Goal: Task Accomplishment & Management: Use online tool/utility

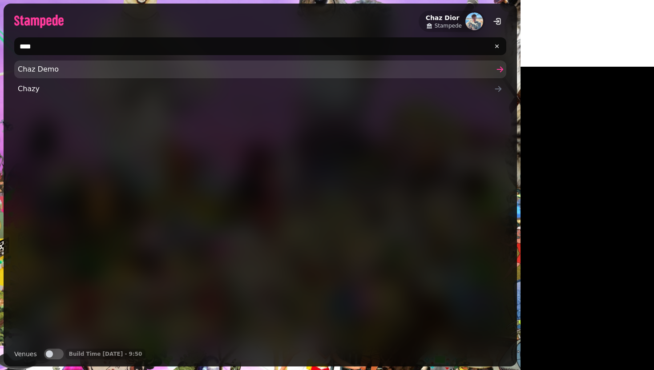
type input "****"
click at [75, 70] on span "Chaz Demo" at bounding box center [256, 69] width 476 height 11
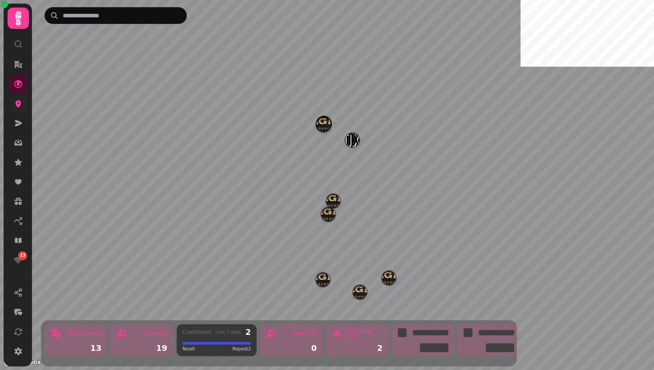
click at [13, 108] on link at bounding box center [18, 104] width 18 height 18
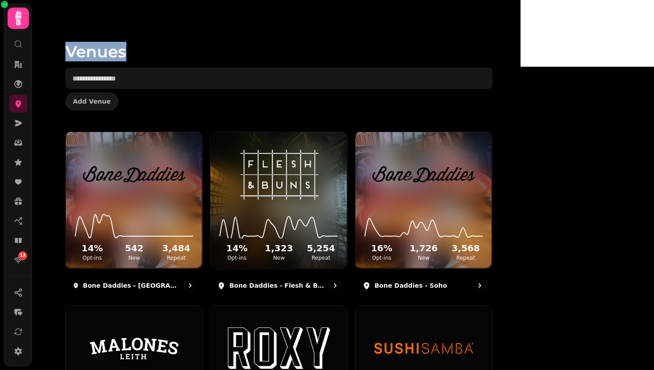
drag, startPoint x: 112, startPoint y: 53, endPoint x: 244, endPoint y: 95, distance: 137.5
click at [244, 95] on div "Venues Add Venue 14 % Opt-ins 542 New 3,484 Repeat Bone Daddies - Bond Street 1…" at bounding box center [276, 185] width 488 height 370
click at [130, 55] on h1 "Venues" at bounding box center [278, 40] width 427 height 39
drag, startPoint x: 128, startPoint y: 37, endPoint x: 210, endPoint y: 95, distance: 101.2
click at [210, 95] on div "Venues Add Venue" at bounding box center [278, 66] width 455 height 132
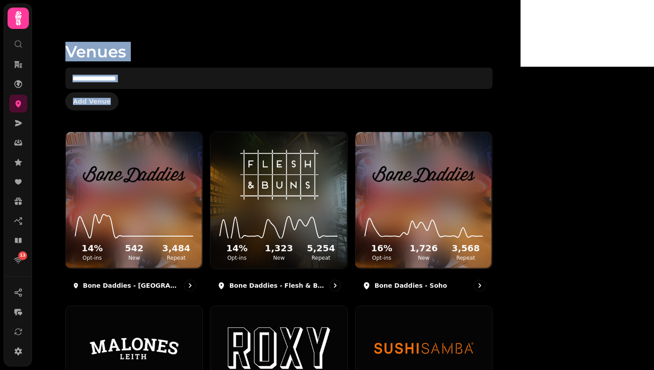
click at [212, 58] on h1 "Venues" at bounding box center [278, 40] width 427 height 39
drag, startPoint x: 124, startPoint y: 48, endPoint x: 214, endPoint y: 129, distance: 120.6
click at [214, 129] on div "Venues Add Venue" at bounding box center [278, 66] width 455 height 132
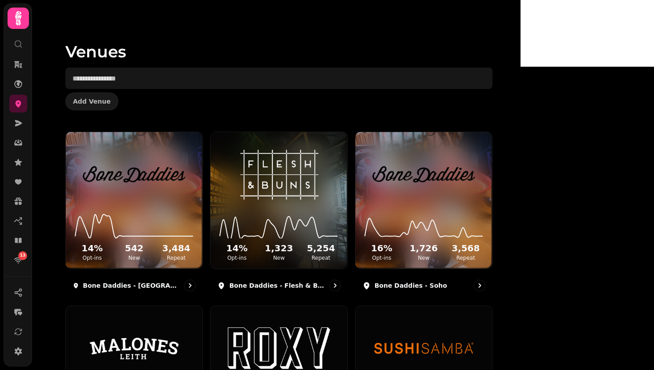
click at [208, 125] on div "Venues Add Venue" at bounding box center [278, 66] width 455 height 132
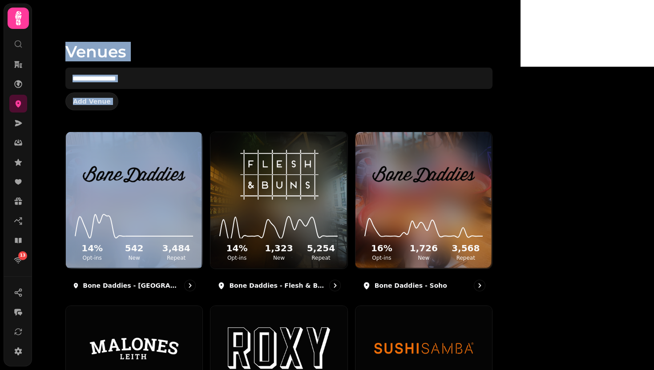
drag, startPoint x: 208, startPoint y: 125, endPoint x: 141, endPoint y: -15, distance: 154.7
click at [141, 0] on html "13 Venues Add Venue 14 % Opt-ins 542 New 3,484 Repeat Bone Daddies - Bond Stree…" at bounding box center [327, 185] width 654 height 370
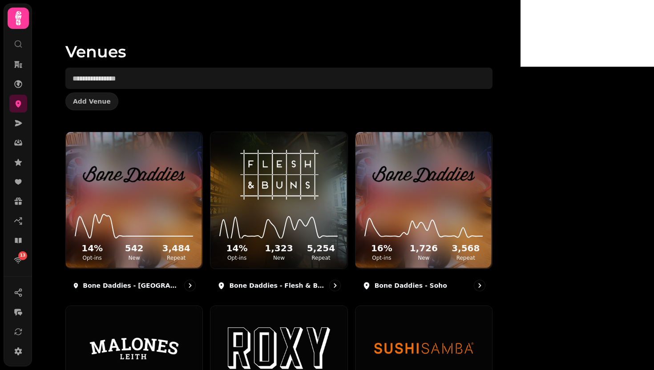
click at [111, 29] on div "Venues Add Venue 14 % Opt-ins 542 New 3,484 Repeat Bone Daddies - Bond Street 1…" at bounding box center [276, 185] width 488 height 370
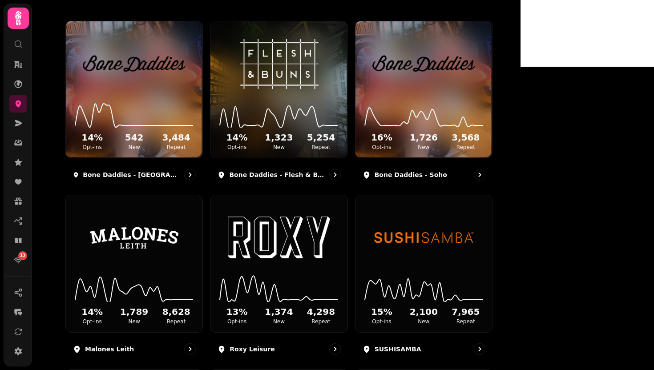
scroll to position [293, 0]
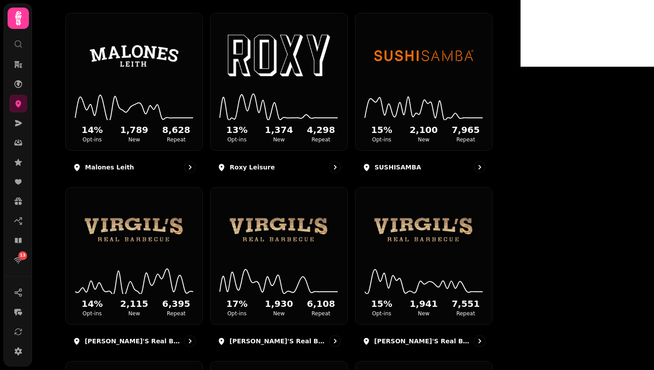
click at [101, 93] on div "Venues Add Venue 14 % Opt-ins 542 New 3,484 Repeat Bone Daddies - Bond Street 1…" at bounding box center [276, 185] width 488 height 370
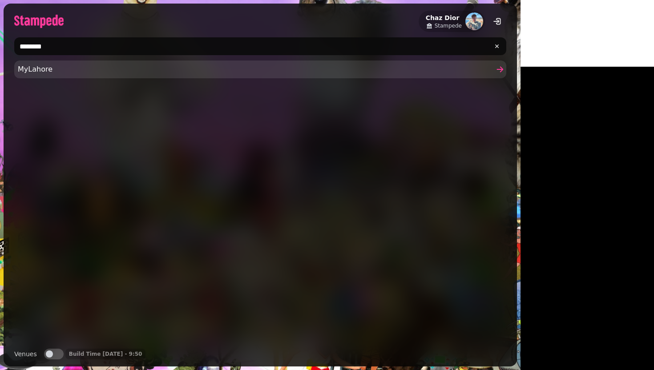
type input "********"
click at [40, 75] on link "MyLahore" at bounding box center [260, 69] width 492 height 18
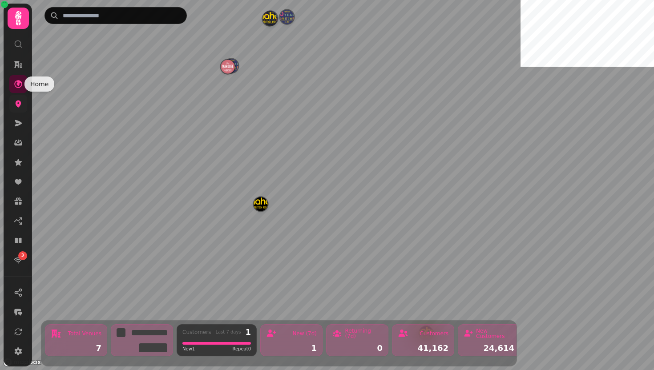
click at [19, 101] on icon at bounding box center [19, 103] width 6 height 7
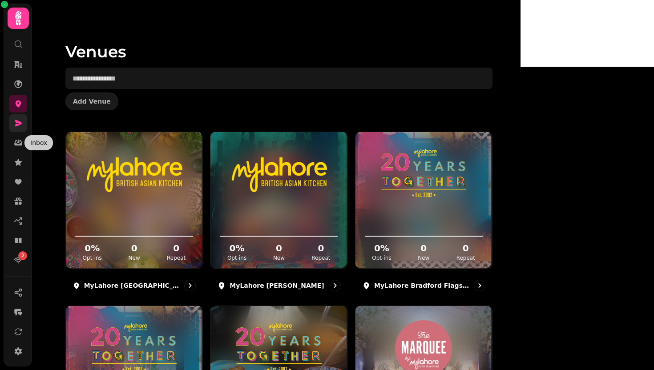
click at [17, 126] on icon at bounding box center [18, 123] width 9 height 9
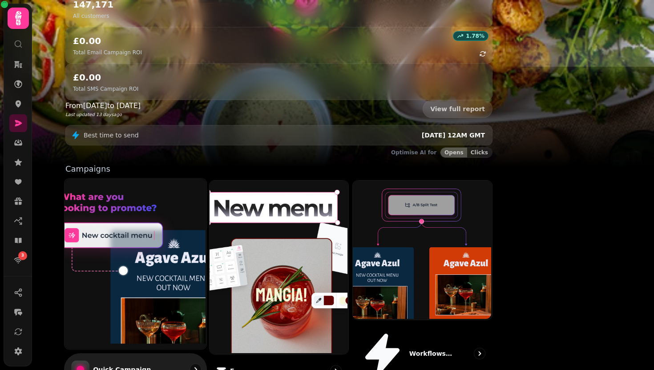
scroll to position [127, 0]
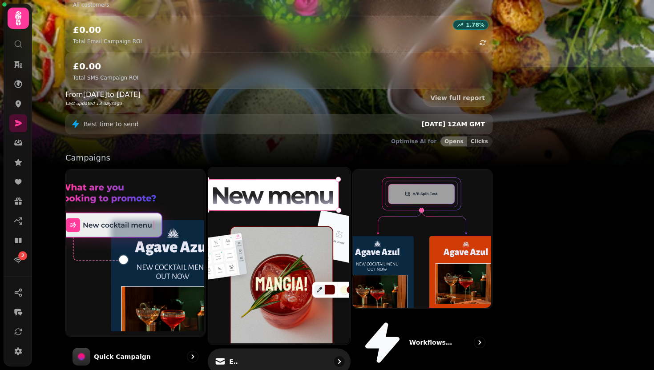
click at [330, 189] on img at bounding box center [278, 254] width 142 height 177
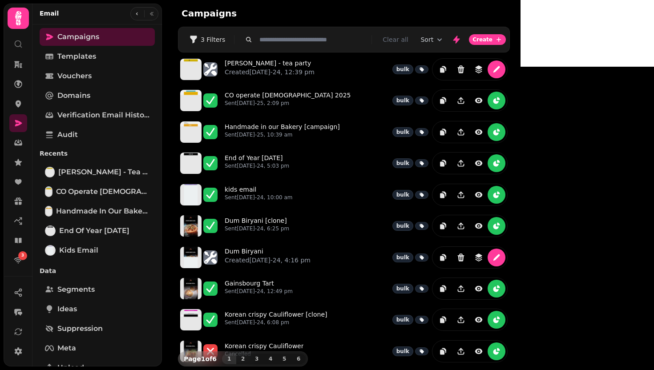
scroll to position [170, 0]
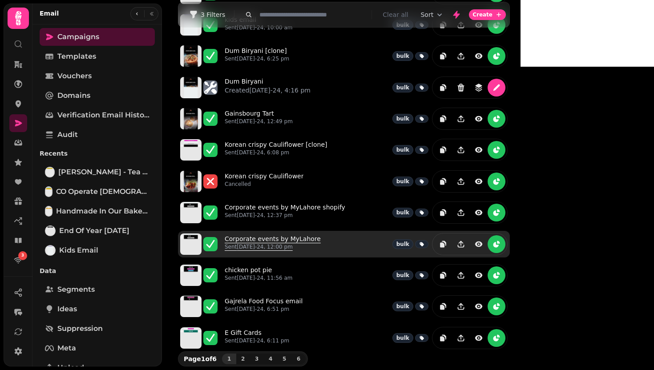
click at [308, 237] on link "Corporate events by MyLahore Sent 29th Nov-24, 12:00 pm" at bounding box center [273, 244] width 96 height 20
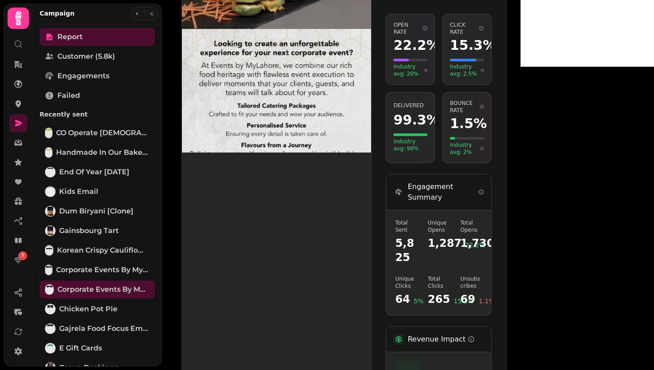
scroll to position [290, 0]
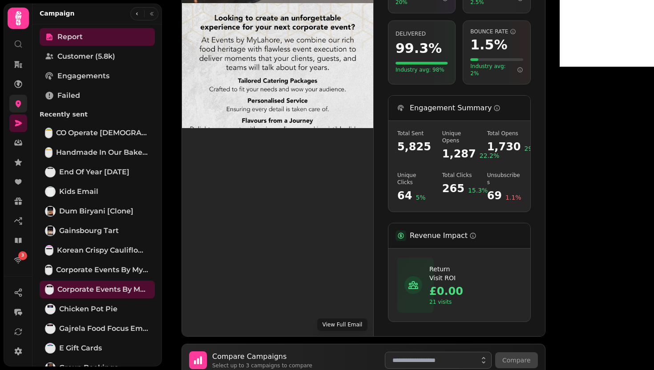
click at [18, 109] on link at bounding box center [18, 104] width 18 height 18
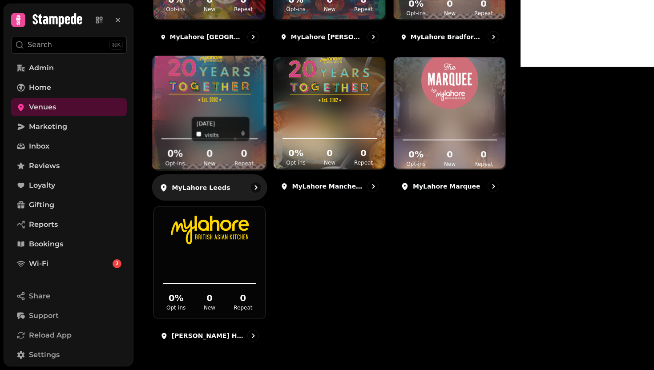
click at [259, 114] on icon at bounding box center [210, 128] width 100 height 29
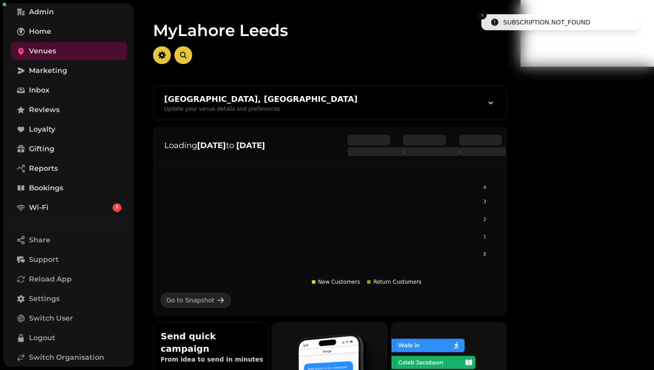
scroll to position [104, 0]
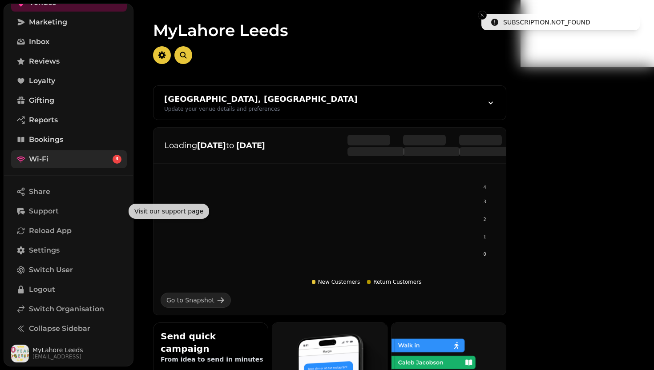
click at [57, 153] on link "Wi-Fi 3" at bounding box center [69, 159] width 116 height 18
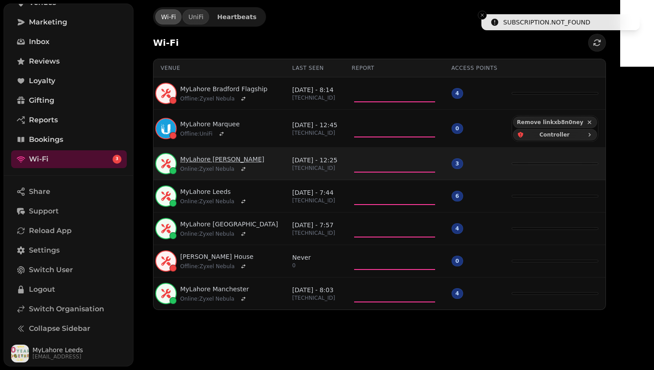
click at [218, 160] on link "MyLahore Blackburn" at bounding box center [222, 159] width 84 height 9
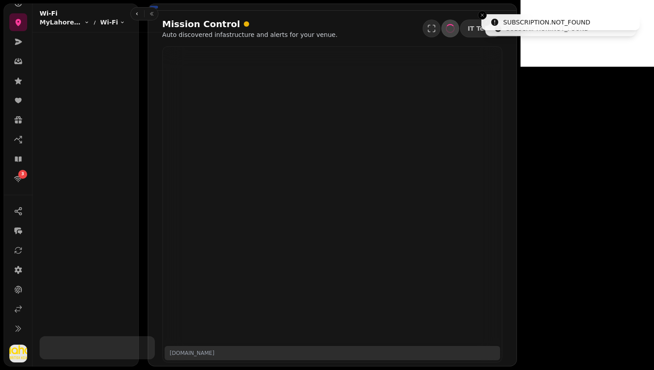
scroll to position [81, 0]
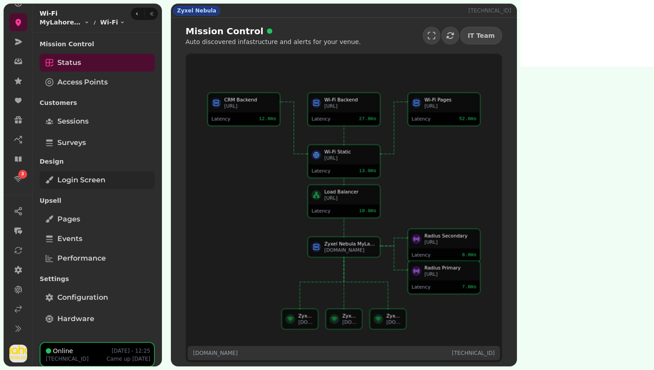
click at [54, 183] on link "Login screen" at bounding box center [97, 180] width 115 height 18
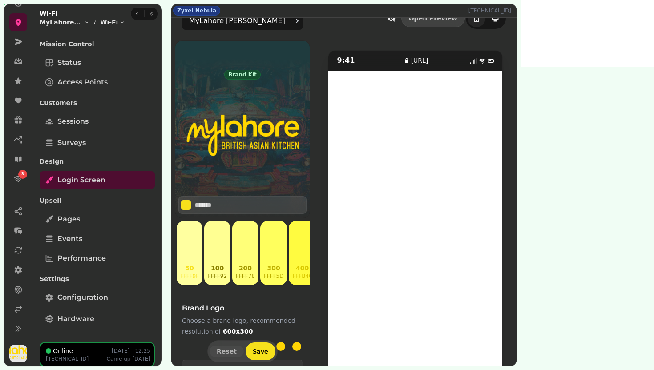
scroll to position [43, 0]
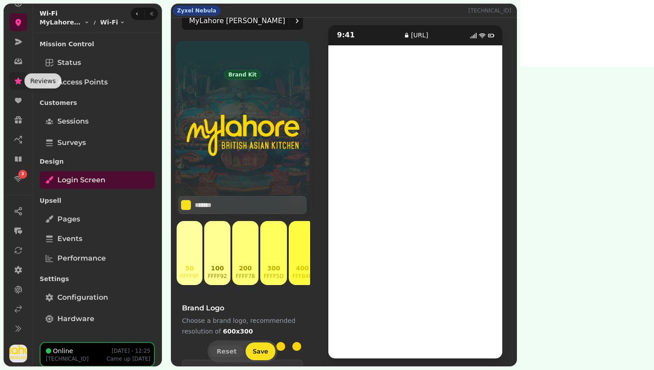
click at [18, 84] on icon at bounding box center [18, 80] width 9 height 9
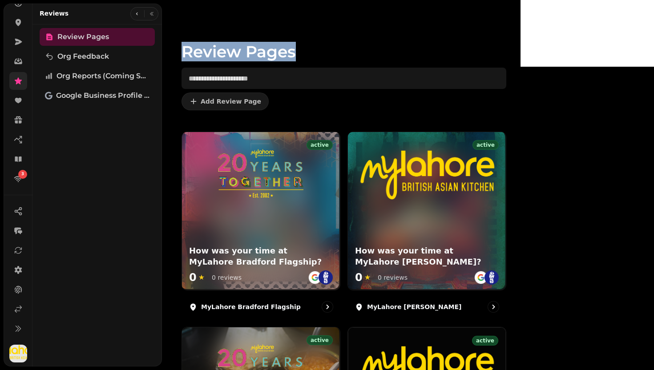
drag, startPoint x: 197, startPoint y: 40, endPoint x: 354, endPoint y: 72, distance: 160.2
click at [354, 72] on div "Review Pages Add Review Page" at bounding box center [343, 66] width 353 height 132
click at [337, 57] on h1 "Review Pages" at bounding box center [343, 40] width 325 height 39
drag, startPoint x: 192, startPoint y: 52, endPoint x: 318, endPoint y: 52, distance: 126.3
click at [316, 52] on div "Review Pages Add Review Page" at bounding box center [343, 66] width 353 height 132
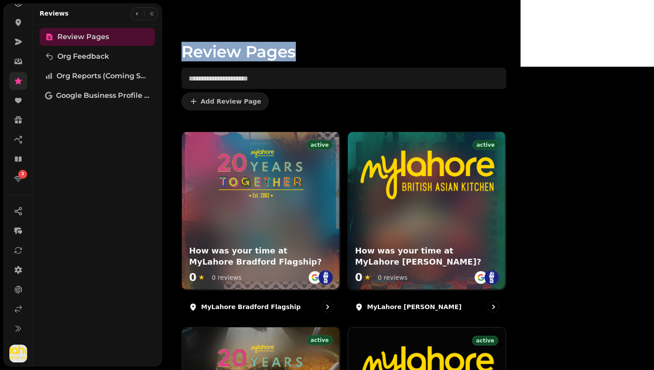
click at [341, 47] on h1 "Review Pages" at bounding box center [343, 40] width 325 height 39
drag, startPoint x: 339, startPoint y: 48, endPoint x: 200, endPoint y: 36, distance: 139.3
click at [200, 36] on h1 "Review Pages" at bounding box center [343, 40] width 325 height 39
drag, startPoint x: 200, startPoint y: 36, endPoint x: 404, endPoint y: 65, distance: 205.8
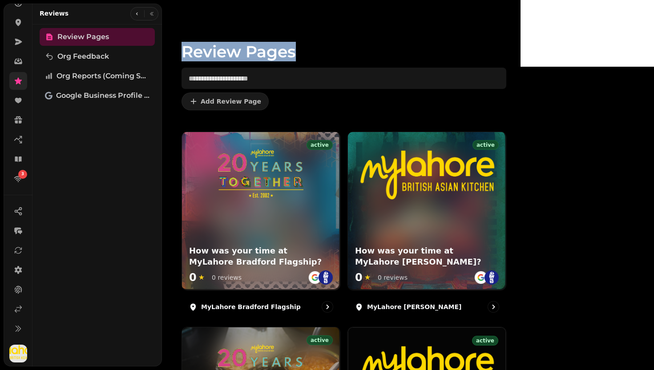
click at [404, 65] on div "Review Pages Add Review Page" at bounding box center [343, 66] width 353 height 132
click at [333, 34] on h1 "Review Pages" at bounding box center [343, 40] width 325 height 39
drag, startPoint x: 323, startPoint y: 55, endPoint x: 177, endPoint y: 35, distance: 147.3
click at [177, 35] on div "Review Pages Add Review Page active How was your time at MyLahore Bradford Flag…" at bounding box center [341, 185] width 358 height 370
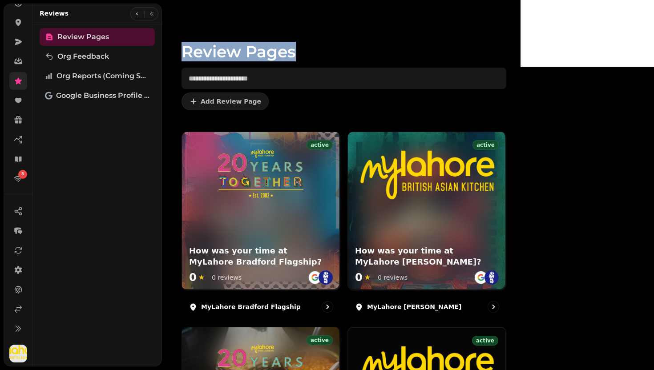
drag, startPoint x: 177, startPoint y: 35, endPoint x: 335, endPoint y: 57, distance: 159.9
click at [335, 57] on div "Review Pages Add Review Page active How was your time at MyLahore Bradford Flag…" at bounding box center [341, 185] width 358 height 370
click at [335, 57] on h1 "Review Pages" at bounding box center [343, 40] width 325 height 39
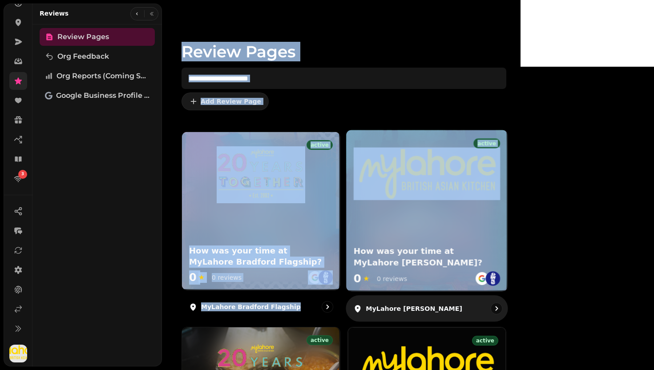
drag, startPoint x: 178, startPoint y: 40, endPoint x: 453, endPoint y: 169, distance: 303.5
click at [453, 169] on div "Review Pages Add Review Page active How was your time at MyLahore Bradford Flag…" at bounding box center [341, 185] width 358 height 370
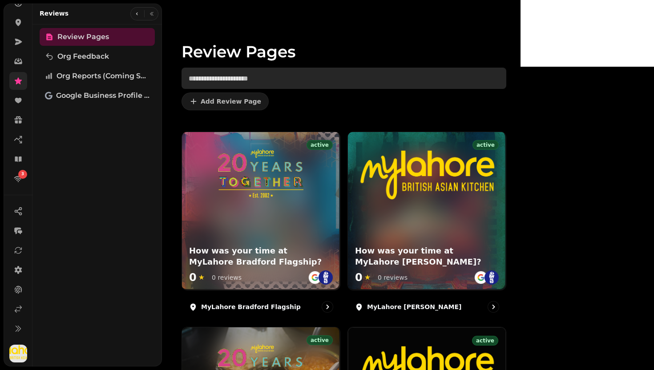
click at [396, 73] on input "text" at bounding box center [343, 78] width 325 height 21
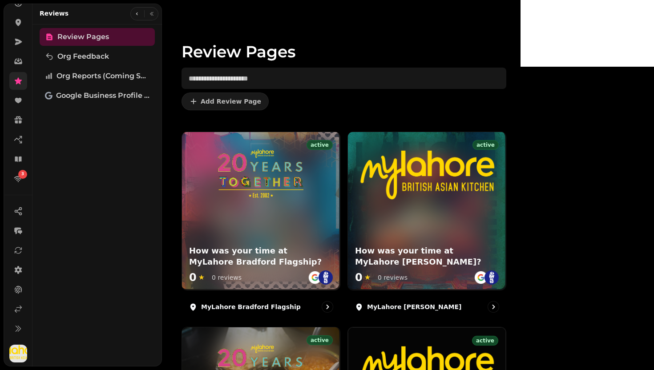
click at [356, 53] on h1 "Review Pages" at bounding box center [343, 40] width 325 height 39
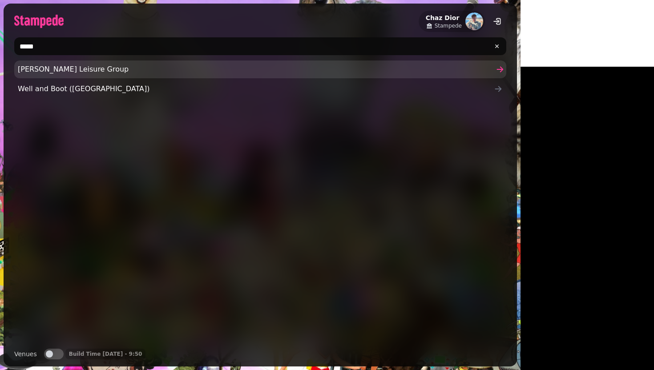
type input "*****"
click at [111, 73] on span "[PERSON_NAME] Leisure Group" at bounding box center [256, 69] width 476 height 11
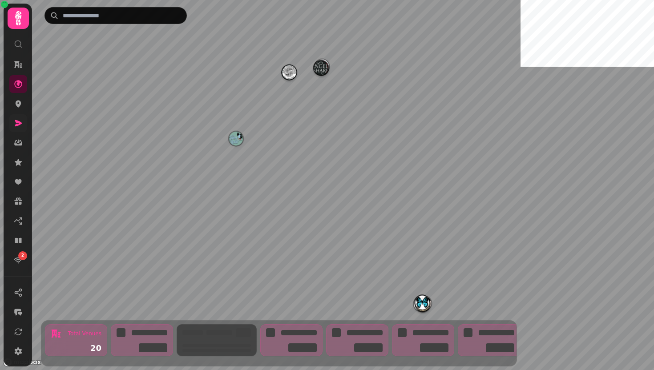
click at [14, 125] on icon at bounding box center [18, 123] width 9 height 9
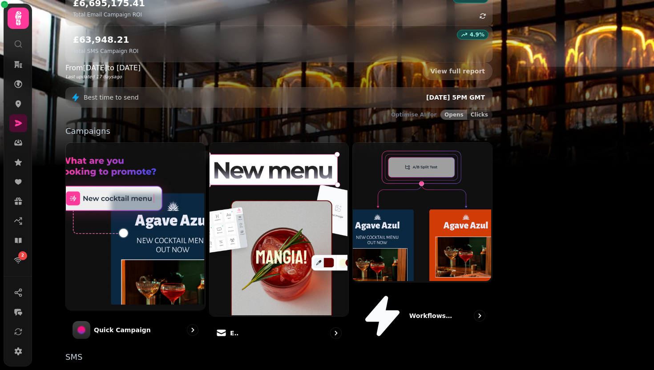
scroll to position [181, 0]
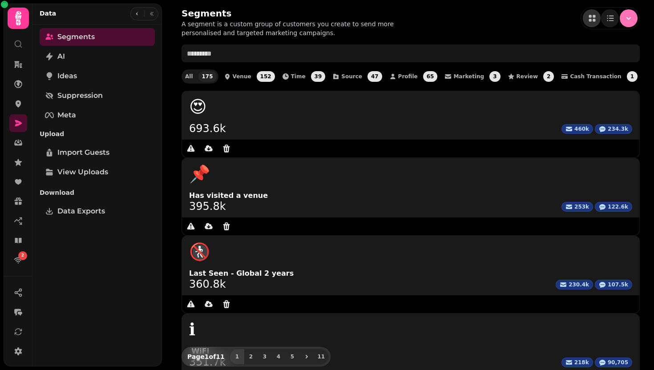
click at [624, 16] on icon "Menu" at bounding box center [628, 18] width 9 height 9
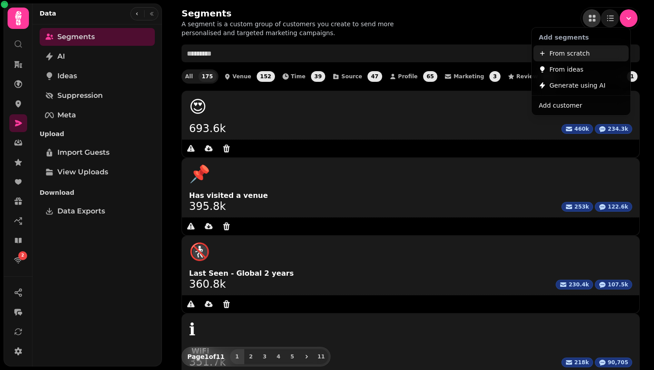
click at [562, 49] on span "From scratch" at bounding box center [569, 53] width 40 height 11
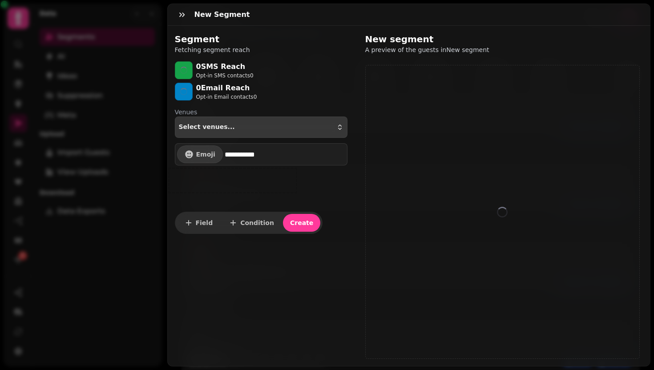
select select "**"
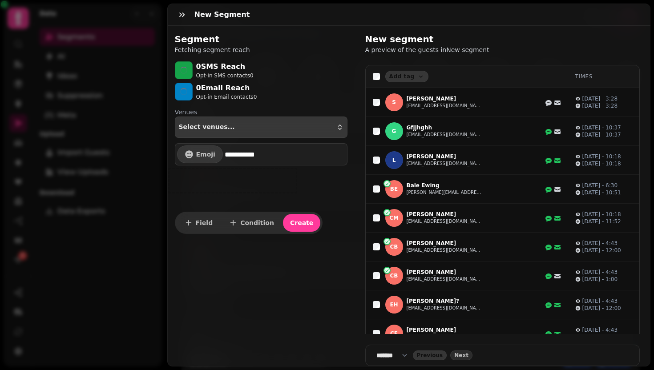
click at [234, 129] on div "Select venues..." at bounding box center [261, 127] width 165 height 7
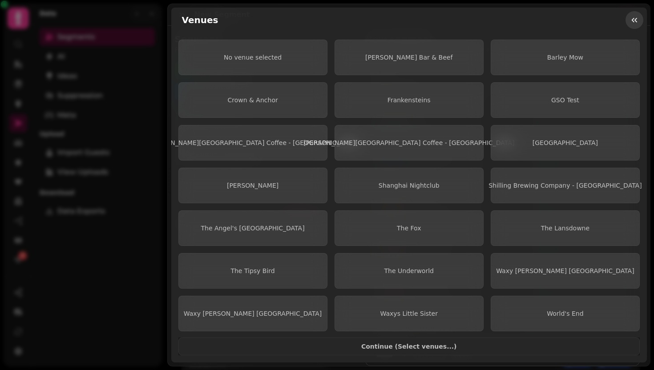
click at [634, 26] on button "button" at bounding box center [634, 20] width 18 height 18
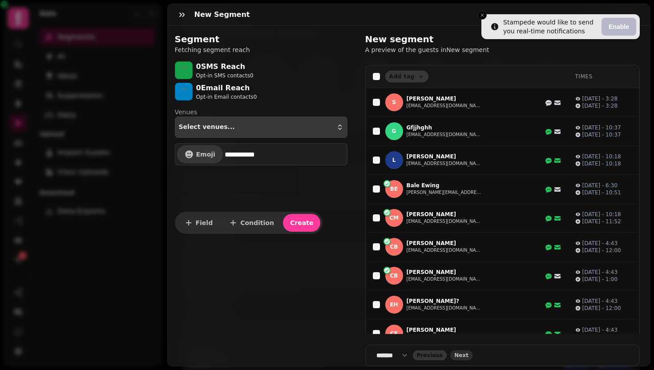
click at [257, 134] on button "Select venues..." at bounding box center [261, 126] width 173 height 21
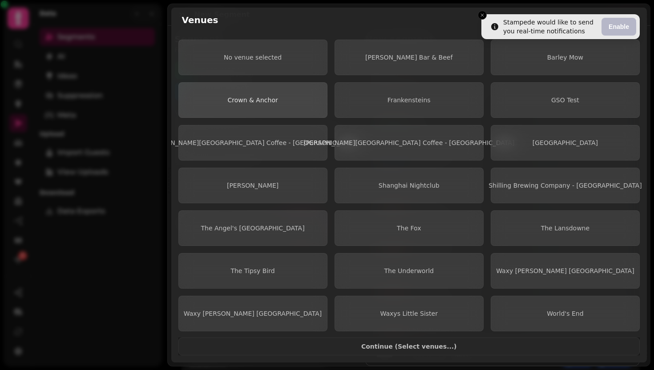
click at [293, 108] on button "Crown & Anchor" at bounding box center [252, 100] width 149 height 36
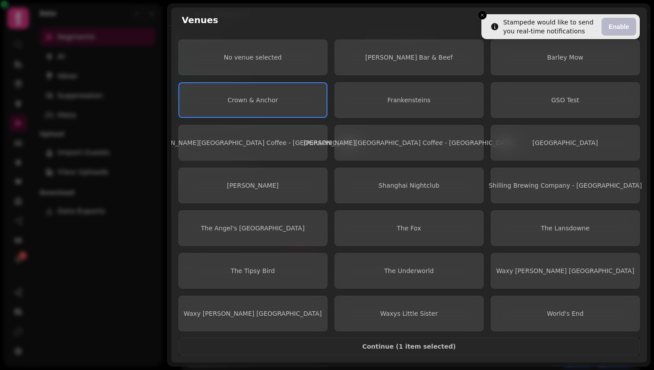
click at [482, 13] on div "Venues" at bounding box center [409, 20] width 476 height 25
click at [483, 19] on div "Venues" at bounding box center [409, 20] width 476 height 25
click at [368, 15] on div "Venues" at bounding box center [409, 20] width 476 height 25
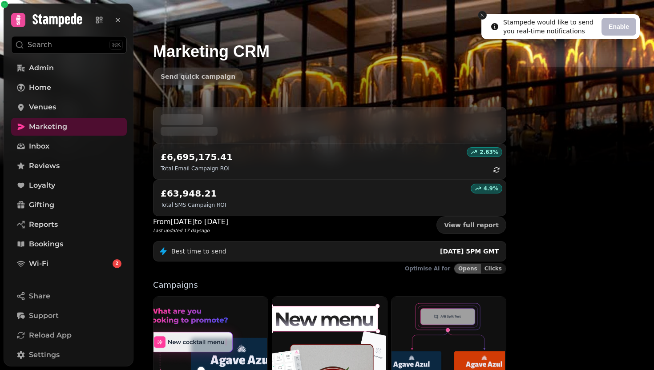
click at [482, 16] on icon "Close toast" at bounding box center [481, 14] width 5 height 5
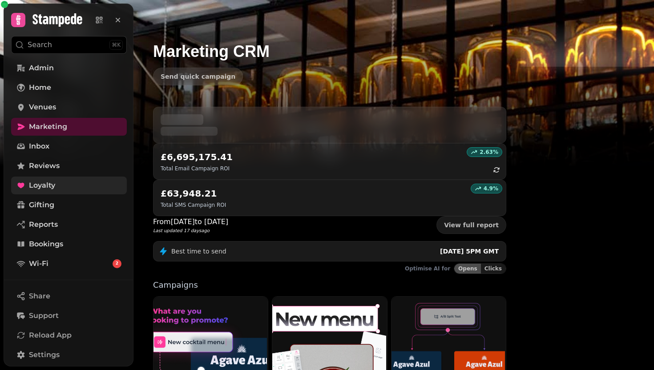
click at [69, 178] on link "Loyalty" at bounding box center [69, 186] width 116 height 18
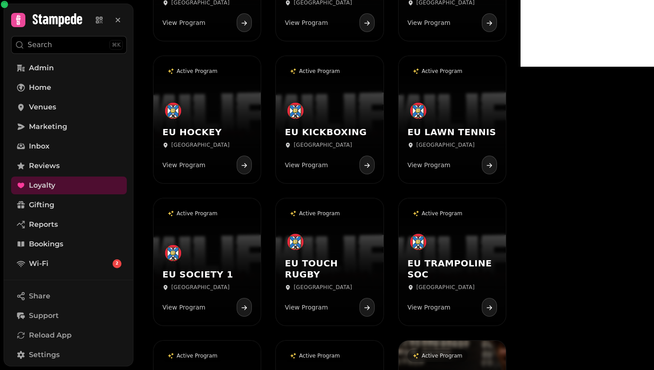
scroll to position [642, 0]
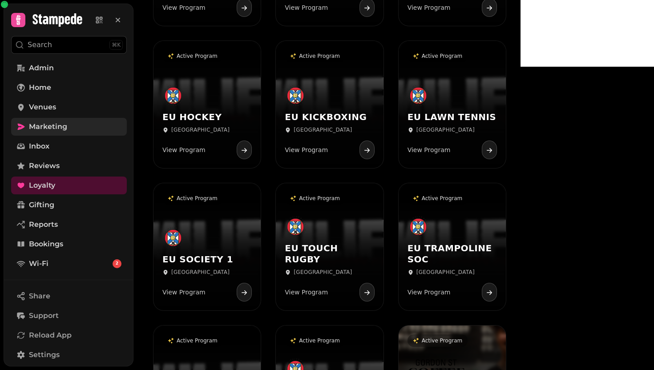
click at [54, 127] on span "Marketing" at bounding box center [48, 126] width 38 height 11
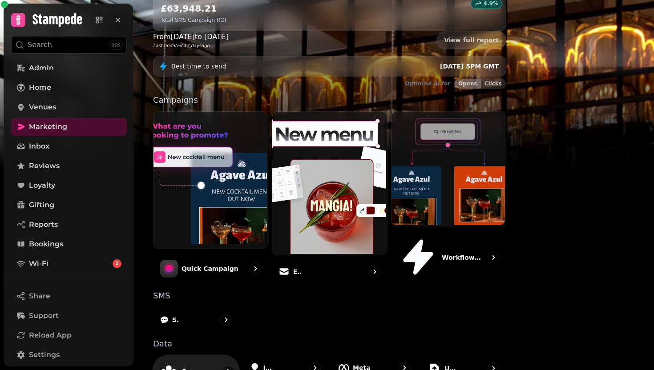
click at [235, 354] on div "Segments" at bounding box center [195, 370] width 87 height 33
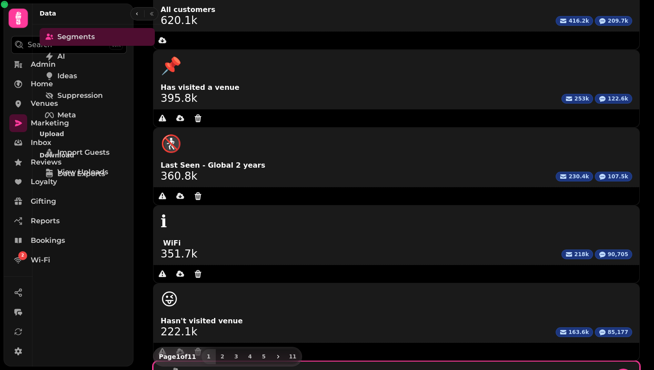
scroll to position [78, 0]
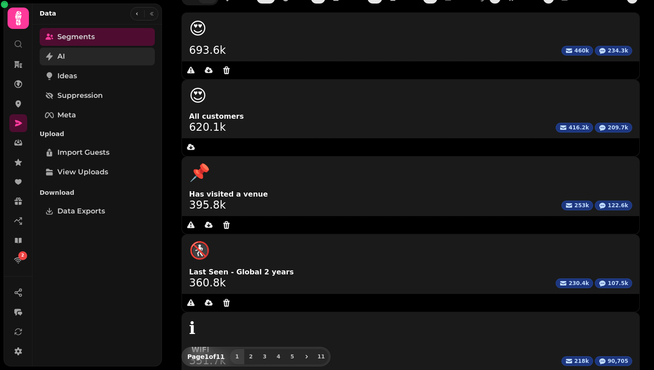
click at [91, 57] on link "AI" at bounding box center [97, 57] width 115 height 18
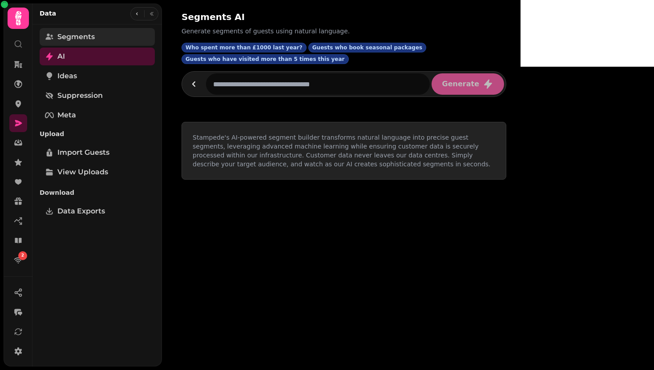
click at [94, 40] on span "Segments" at bounding box center [75, 37] width 37 height 11
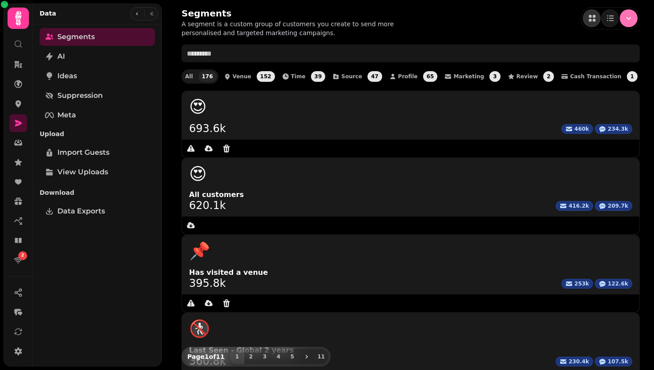
click at [619, 24] on button "Menu" at bounding box center [628, 18] width 18 height 18
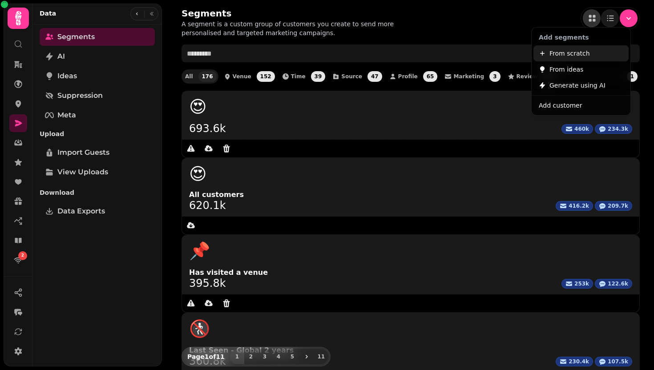
click at [585, 54] on span "From scratch" at bounding box center [569, 53] width 40 height 11
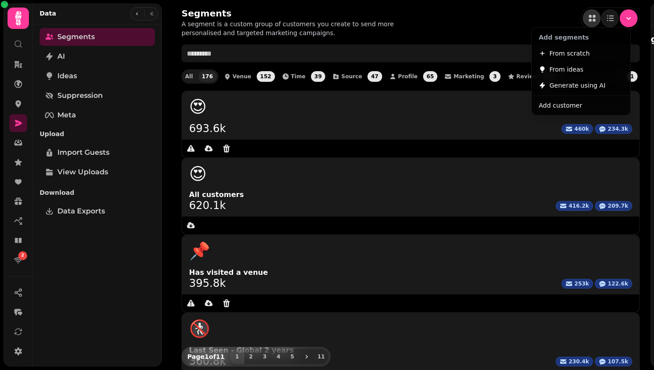
select select "**"
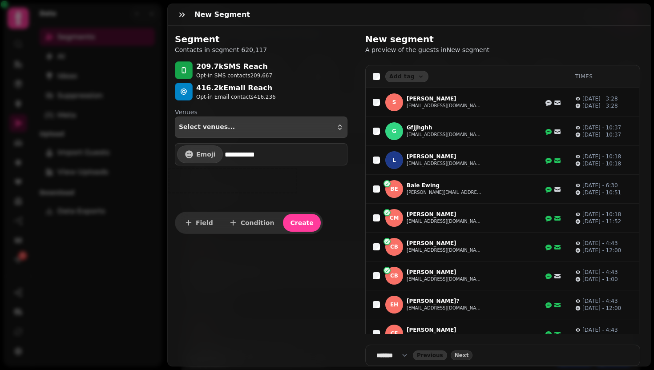
click at [305, 133] on button "Select venues..." at bounding box center [261, 126] width 173 height 21
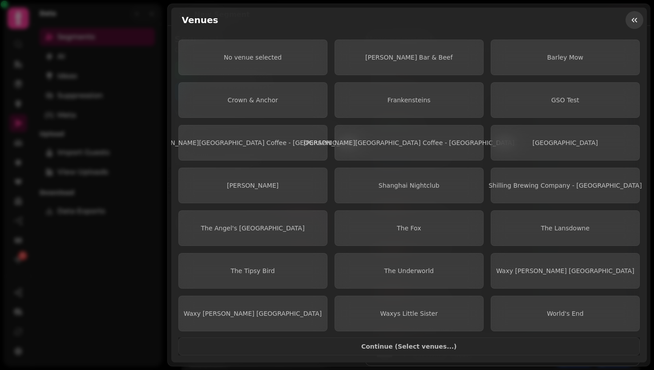
click at [634, 21] on icon "button" at bounding box center [634, 20] width 9 height 9
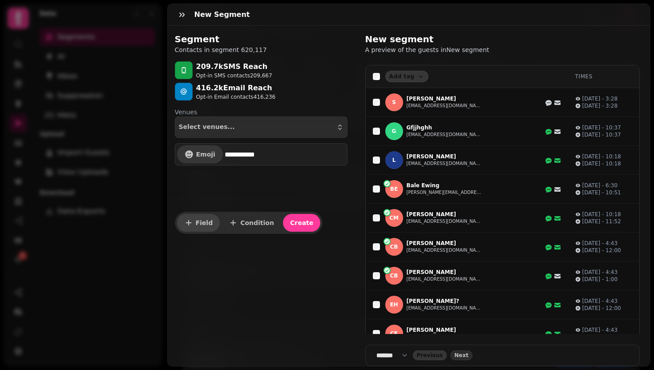
click at [204, 224] on span "Field" at bounding box center [204, 223] width 17 height 6
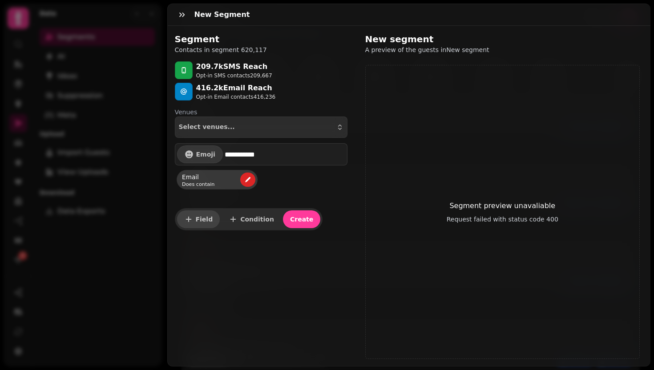
click at [197, 218] on span "Field" at bounding box center [204, 219] width 17 height 6
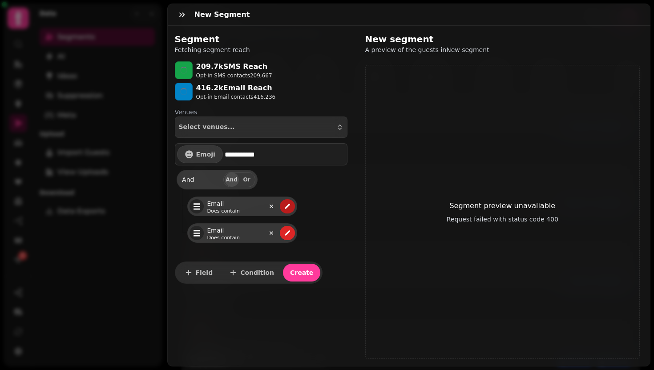
click at [286, 207] on icon "edit" at bounding box center [287, 206] width 5 height 5
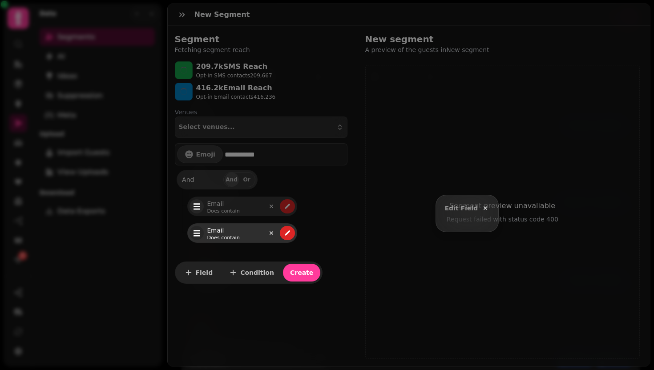
select select "*****"
select select "****"
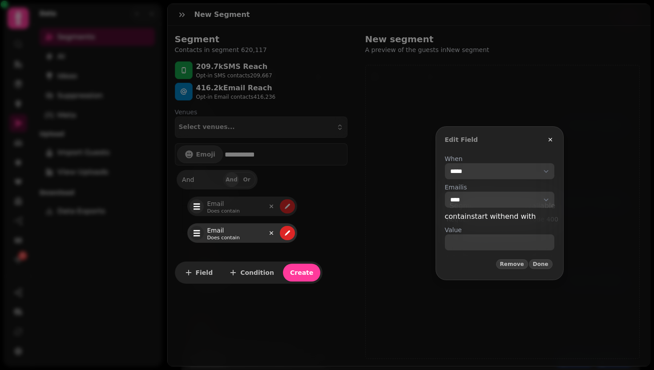
click at [445, 172] on select "**********" at bounding box center [499, 171] width 109 height 16
click at [546, 137] on icon "button" at bounding box center [549, 139] width 7 height 7
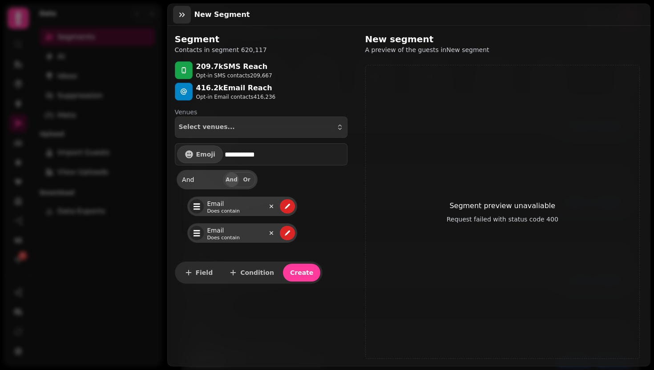
click at [182, 17] on icon "button" at bounding box center [181, 14] width 9 height 9
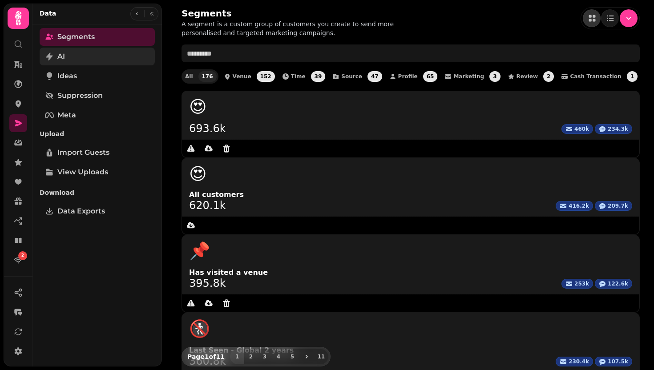
click at [103, 60] on link "AI" at bounding box center [97, 57] width 115 height 18
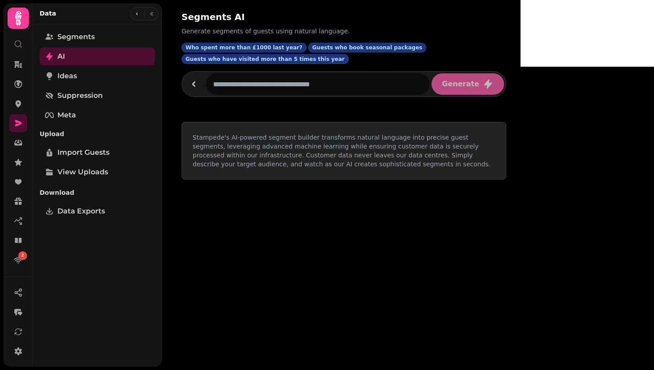
click at [280, 73] on input "text" at bounding box center [318, 83] width 224 height 21
type input "*"
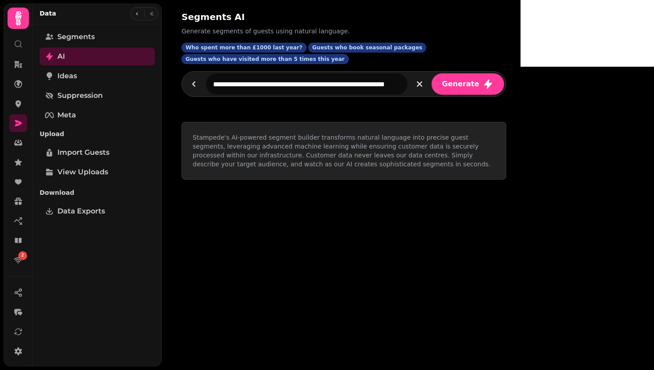
type input "**********"
click at [431, 73] on button "Generate" at bounding box center [467, 83] width 72 height 21
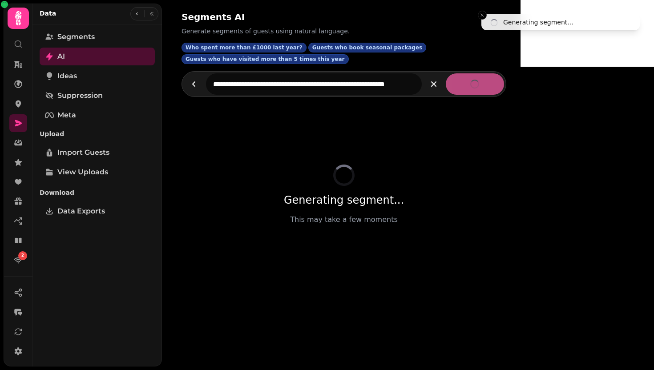
select select "**"
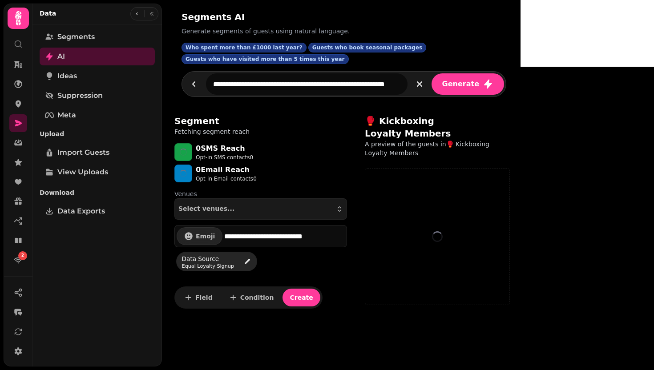
select select "**"
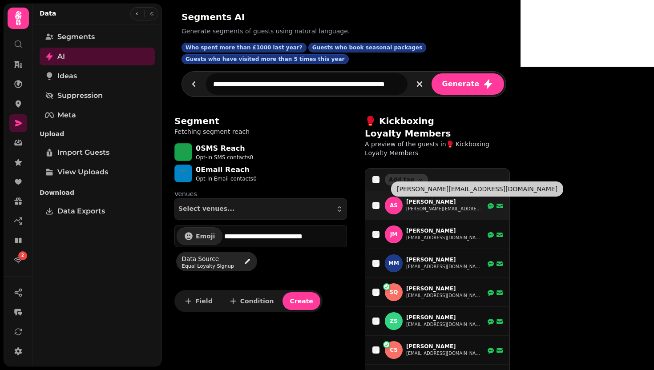
click at [417, 205] on button "[PERSON_NAME][EMAIL_ADDRESS][DOMAIN_NAME]" at bounding box center [444, 208] width 76 height 7
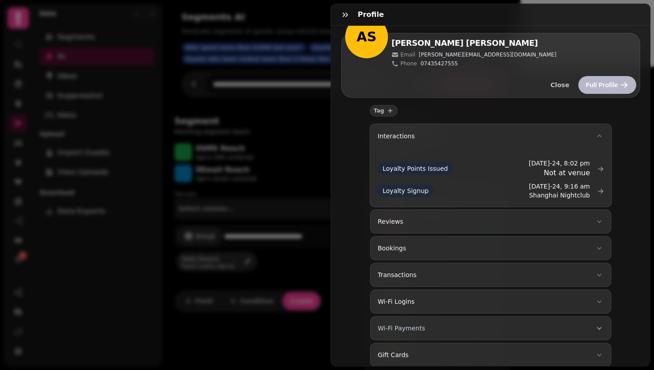
scroll to position [27, 0]
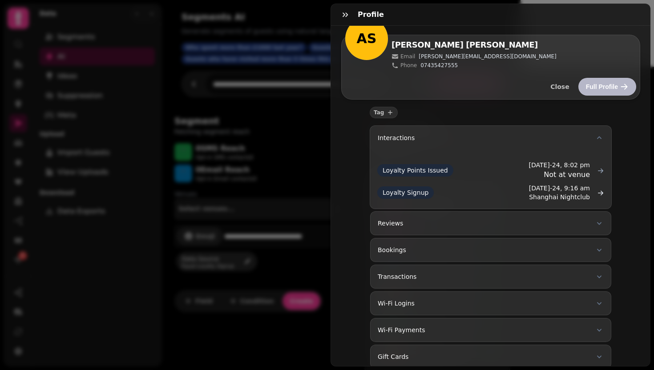
click at [598, 193] on icon at bounding box center [600, 192] width 5 height 4
click at [418, 270] on button "Transactions" at bounding box center [490, 277] width 241 height 24
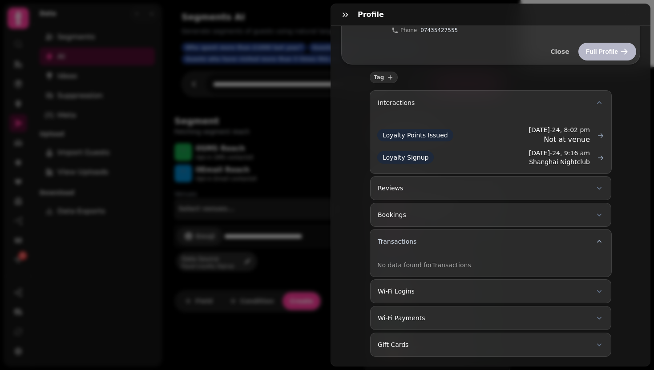
scroll to position [68, 0]
click at [414, 279] on button "Wi-Fi Logins" at bounding box center [490, 291] width 241 height 24
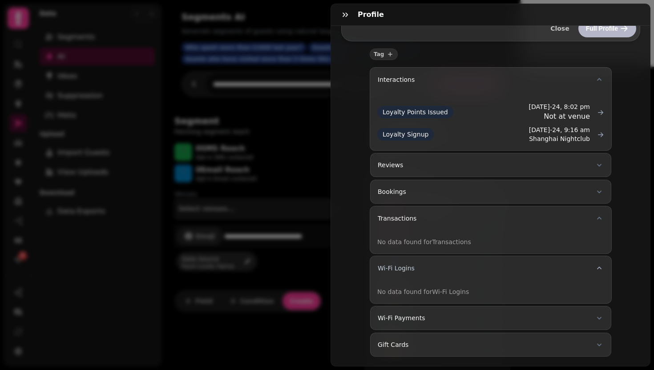
scroll to position [92, 0]
click at [404, 313] on span "Wi-Fi Payments" at bounding box center [400, 317] width 47 height 9
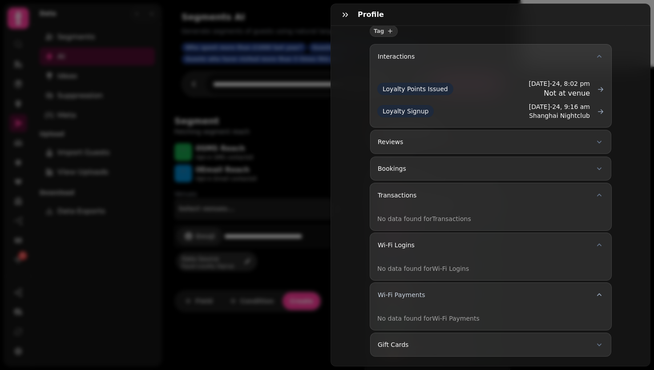
scroll to position [115, 0]
click at [401, 340] on span "Gift Cards" at bounding box center [392, 344] width 31 height 9
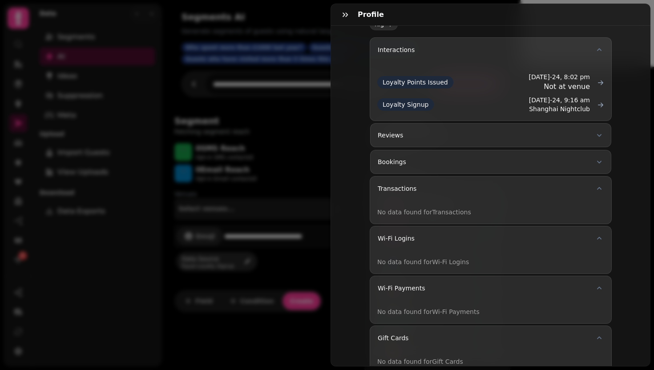
scroll to position [138, 0]
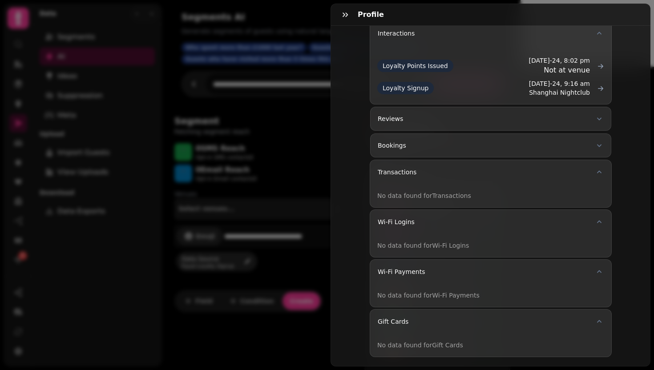
click at [404, 82] on span "Loyalty Signup" at bounding box center [405, 88] width 56 height 12
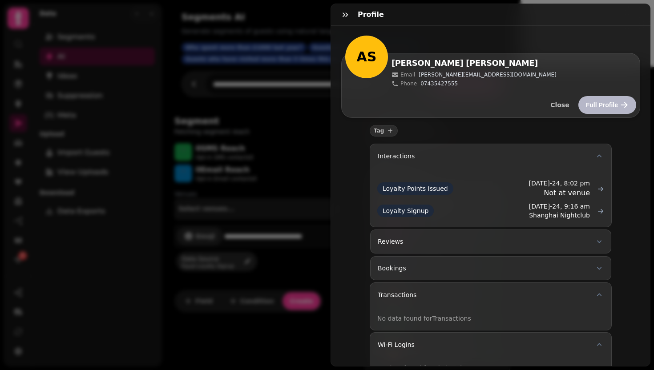
scroll to position [0, 0]
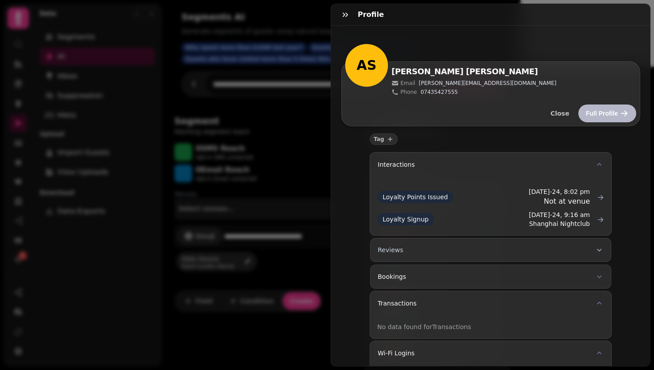
click at [412, 253] on button "Reviews" at bounding box center [490, 250] width 241 height 24
click at [419, 298] on button "Bookings" at bounding box center [490, 300] width 241 height 24
click at [341, 15] on icon "button" at bounding box center [345, 14] width 9 height 9
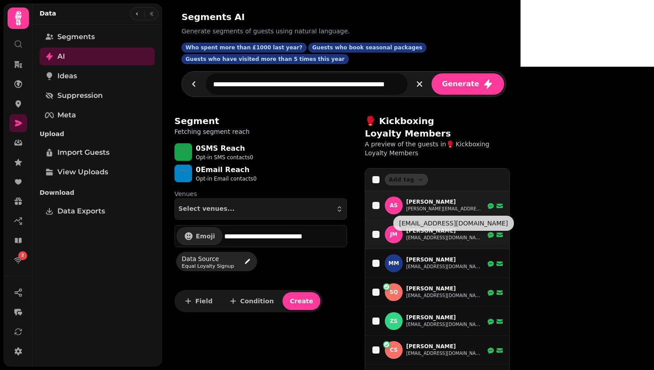
click at [427, 234] on button "[EMAIL_ADDRESS][DOMAIN_NAME]" at bounding box center [444, 237] width 76 height 7
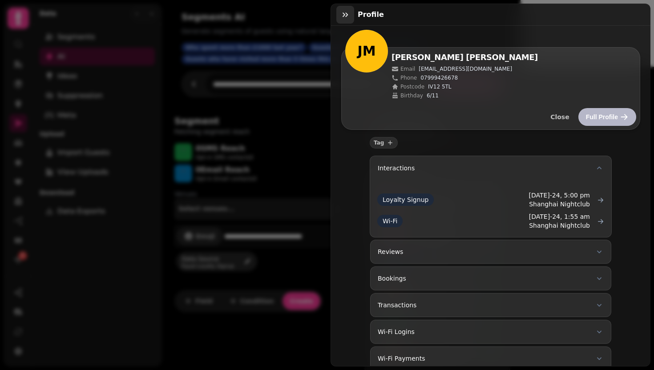
click at [345, 20] on button "button" at bounding box center [345, 15] width 18 height 18
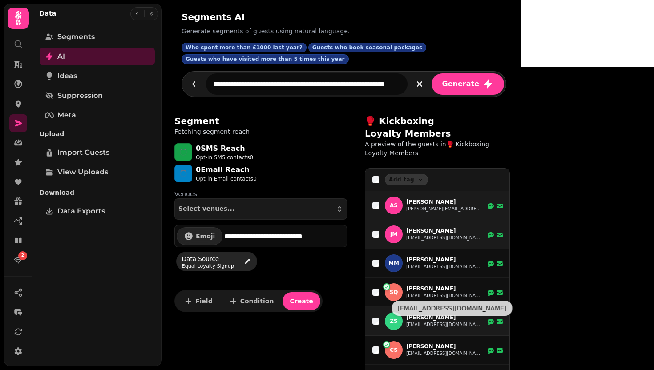
click at [425, 321] on button "[EMAIL_ADDRESS][DOMAIN_NAME]" at bounding box center [444, 324] width 76 height 7
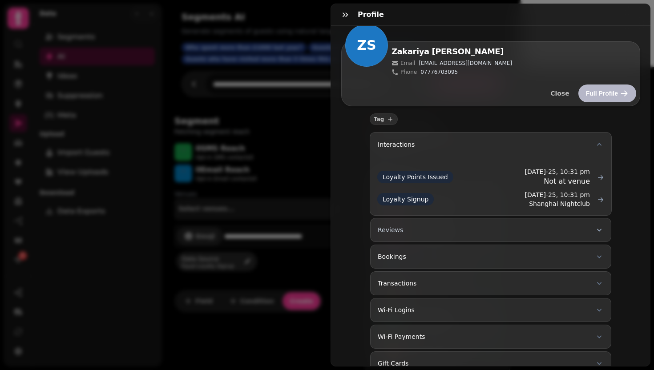
scroll to position [45, 0]
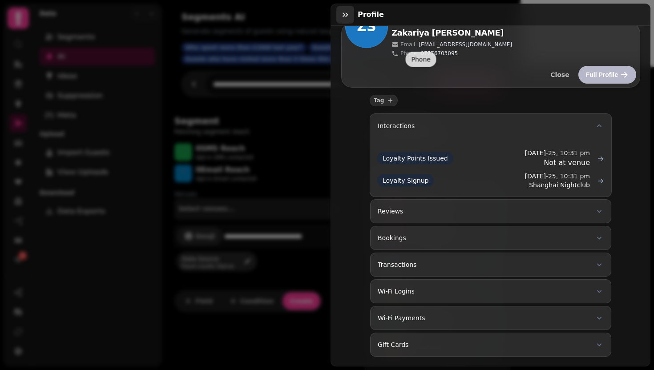
click at [345, 9] on button "button" at bounding box center [345, 15] width 18 height 18
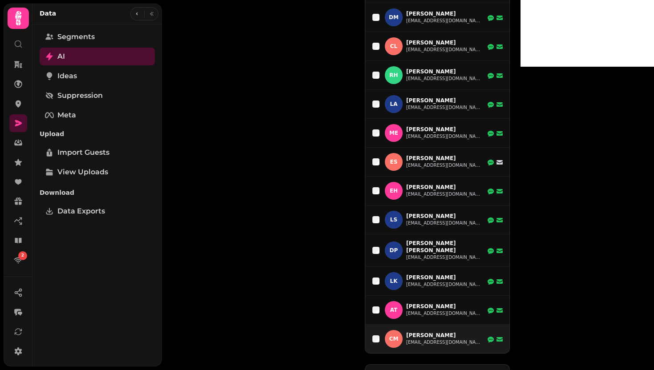
scroll to position [556, 0]
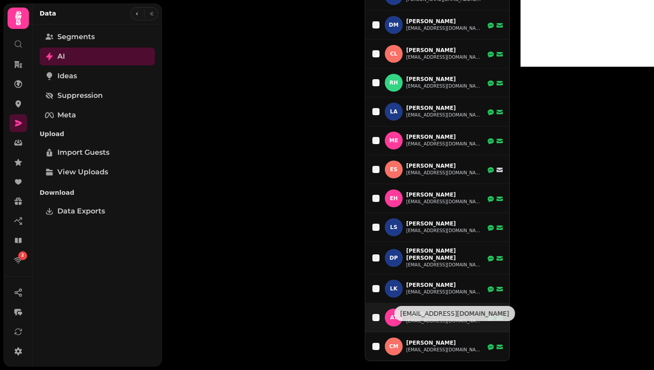
click at [416, 317] on button "[EMAIL_ADDRESS][DOMAIN_NAME]" at bounding box center [444, 320] width 76 height 7
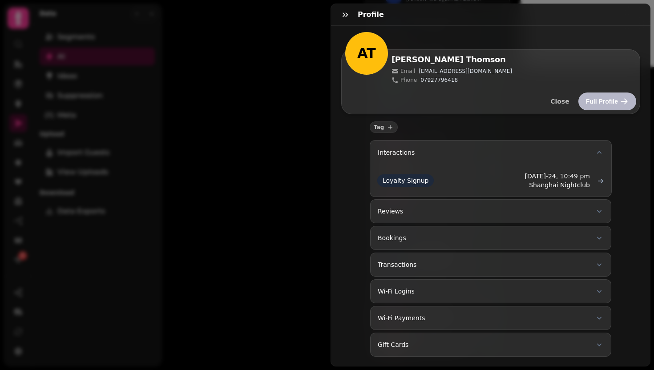
scroll to position [19, 0]
click at [410, 177] on span "Loyalty Signup" at bounding box center [405, 180] width 56 height 12
click at [410, 175] on span "Loyalty Signup" at bounding box center [405, 180] width 56 height 12
click at [345, 9] on button "button" at bounding box center [345, 15] width 18 height 18
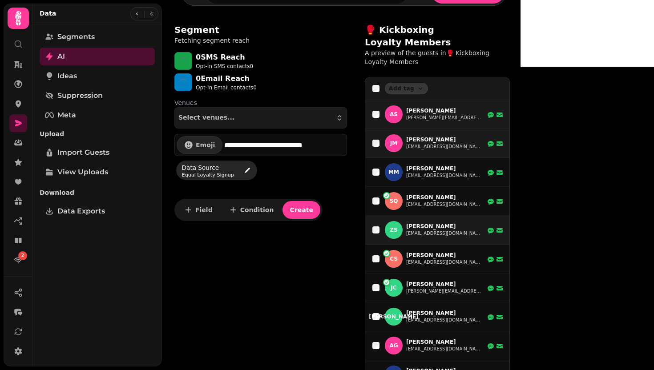
scroll to position [85, 0]
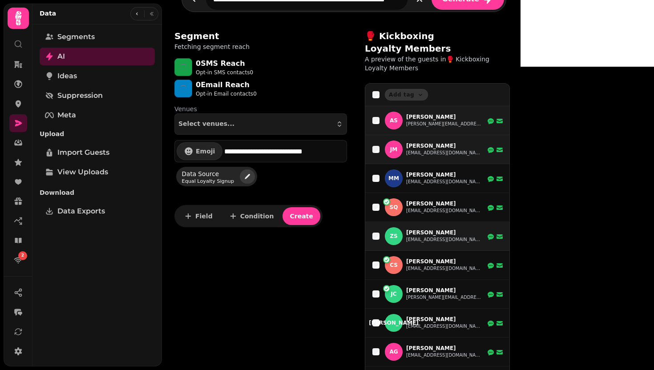
click at [246, 174] on icon "edit" at bounding box center [247, 176] width 5 height 5
select select "**********"
select select "**"
select select "**********"
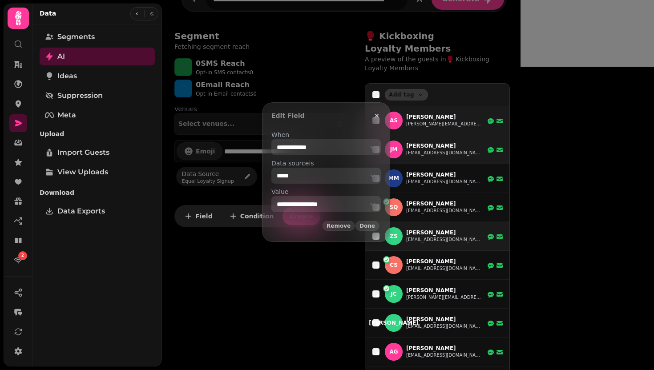
click at [301, 203] on select "**********" at bounding box center [325, 204] width 109 height 16
click at [384, 119] on button "button" at bounding box center [376, 115] width 15 height 15
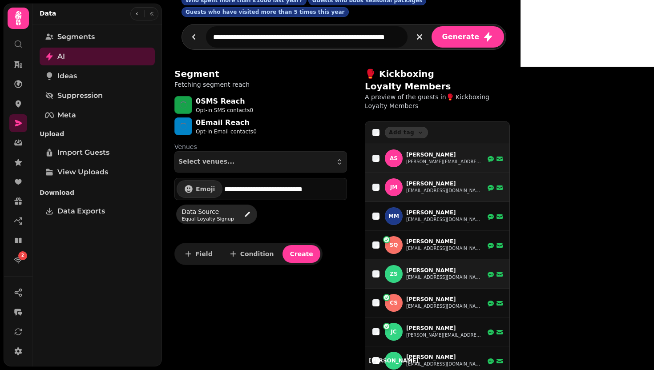
scroll to position [0, 0]
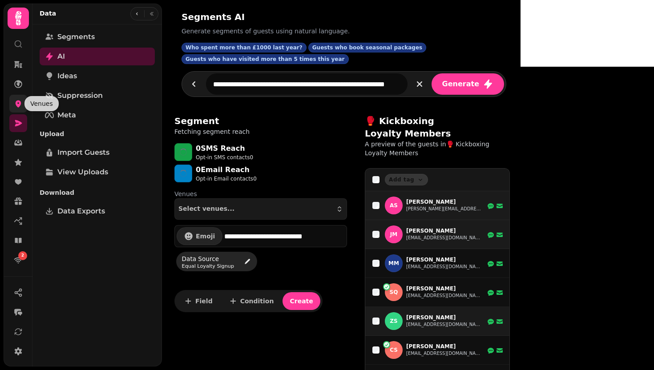
click at [18, 107] on icon at bounding box center [19, 103] width 6 height 7
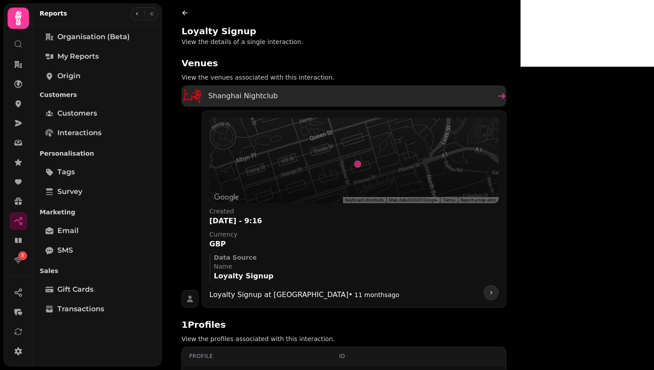
click at [321, 90] on link "Shanghai Nightclub" at bounding box center [343, 95] width 325 height 21
